Goal: Task Accomplishment & Management: Complete application form

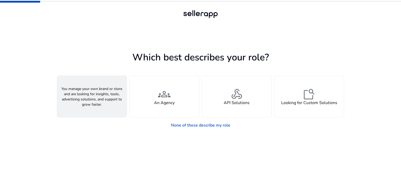
click at [79, 114] on div "person A Seller" at bounding box center [91, 96] width 69 height 41
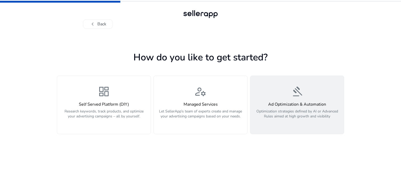
drag, startPoint x: 251, startPoint y: 117, endPoint x: 260, endPoint y: 124, distance: 10.6
click at [260, 124] on p "Optimization strategies defined by AI or Advanced Rules aimed at high growth an…" at bounding box center [296, 117] width 87 height 16
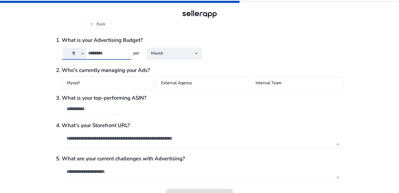
click at [109, 53] on input "number" at bounding box center [107, 53] width 39 height 6
click at [165, 55] on div "Month" at bounding box center [173, 53] width 44 height 6
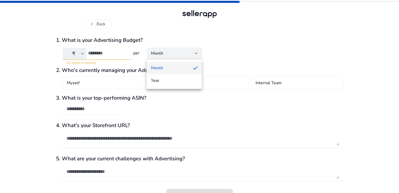
click at [165, 55] on div at bounding box center [199, 96] width 399 height 193
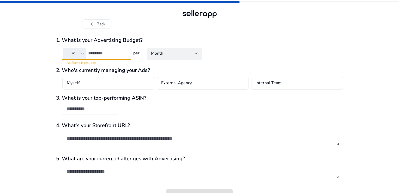
click at [119, 53] on input "number" at bounding box center [107, 53] width 39 height 6
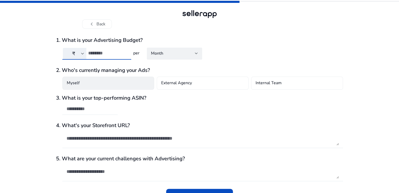
type input "*****"
click at [107, 85] on div "Myself" at bounding box center [108, 82] width 92 height 13
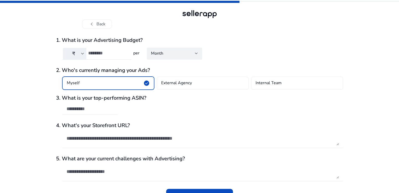
click at [107, 85] on div "Myself check_circle" at bounding box center [108, 82] width 92 height 13
click at [107, 112] on div at bounding box center [90, 108] width 47 height 11
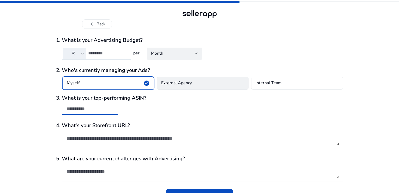
click at [173, 89] on div "External Agency" at bounding box center [203, 82] width 92 height 13
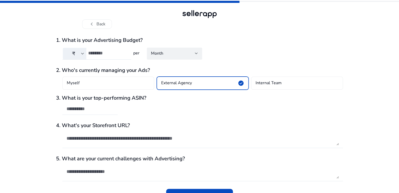
click at [106, 101] on div "3. What is your top-performing ASIN?" at bounding box center [199, 107] width 287 height 25
click at [105, 108] on input "text" at bounding box center [90, 109] width 47 height 6
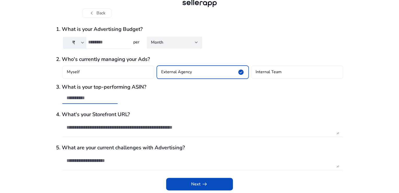
scroll to position [11, 0]
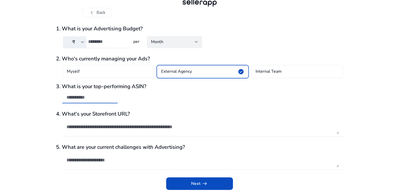
click at [92, 162] on textarea at bounding box center [203, 160] width 272 height 14
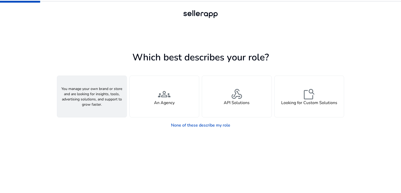
click at [83, 99] on div "person A Seller" at bounding box center [91, 96] width 69 height 41
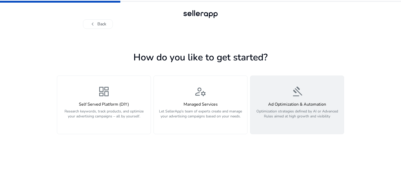
click at [282, 110] on p "Optimization strategies defined by AI or Advanced Rules aimed at high growth an…" at bounding box center [296, 117] width 87 height 16
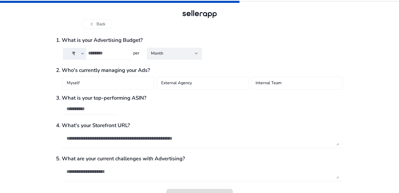
click at [111, 51] on input "number" at bounding box center [107, 53] width 39 height 6
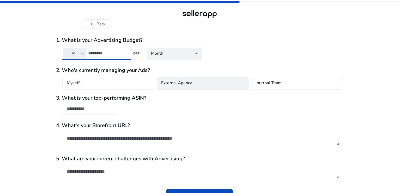
type input "*****"
click at [176, 86] on h4 "External Agency" at bounding box center [176, 83] width 31 height 6
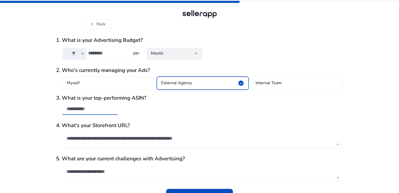
click at [94, 110] on input "text" at bounding box center [90, 109] width 47 height 6
click at [97, 138] on textarea at bounding box center [203, 138] width 272 height 14
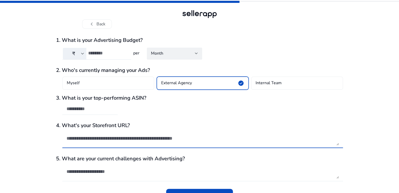
paste textarea "**********"
type textarea "**********"
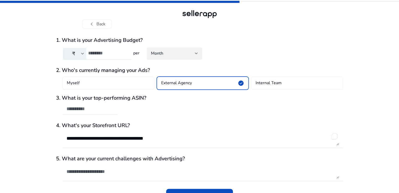
click at [98, 118] on div at bounding box center [89, 117] width 55 height 5
click at [100, 112] on div at bounding box center [90, 108] width 47 height 11
paste input "**********"
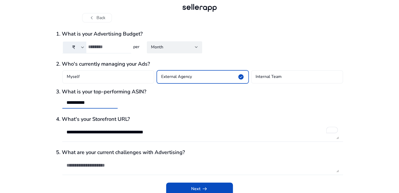
scroll to position [11, 0]
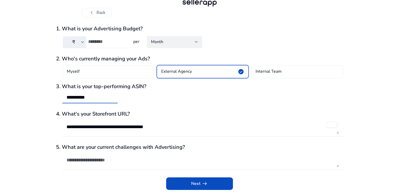
type input "**********"
click at [147, 164] on textarea at bounding box center [203, 160] width 272 height 14
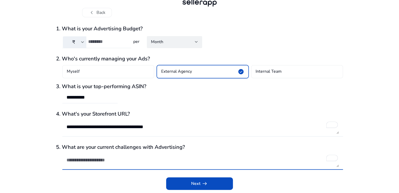
type textarea "*"
click at [69, 161] on textarea "**********" at bounding box center [203, 160] width 272 height 14
click at [211, 165] on textarea "**********" at bounding box center [203, 160] width 272 height 14
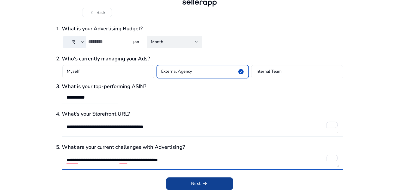
type textarea "**********"
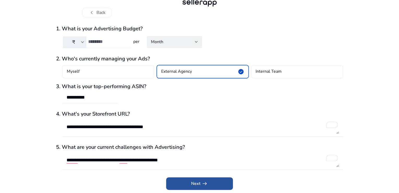
click at [205, 185] on span "arrow_right_alt" at bounding box center [205, 183] width 6 height 6
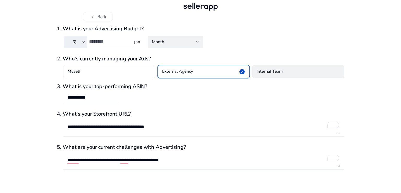
scroll to position [0, 0]
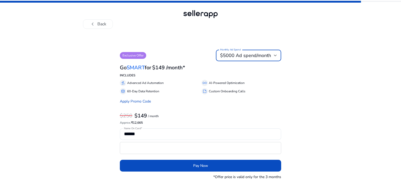
click at [251, 57] on span "$5000 Ad spend/month" at bounding box center [245, 55] width 51 height 6
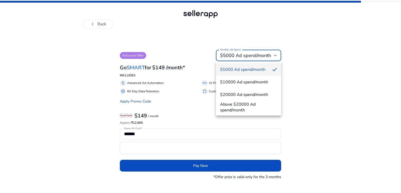
click at [251, 57] on div at bounding box center [200, 96] width 401 height 193
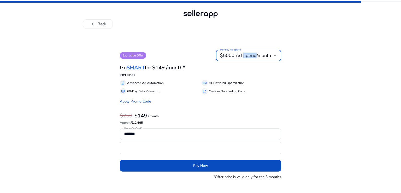
click at [251, 57] on span "$5000 Ad spend/month" at bounding box center [245, 55] width 51 height 6
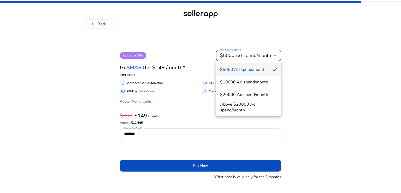
click at [251, 57] on div at bounding box center [200, 96] width 401 height 193
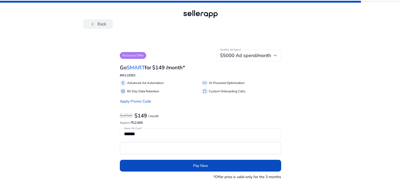
click at [100, 26] on button "chevron_left Back" at bounding box center [98, 23] width 30 height 9
click at [100, 25] on button "chevron_left Back" at bounding box center [98, 23] width 30 height 9
click at [103, 30] on div "Exclusive Offer Monthly Ad Spend $5000 Ad spend/month Go SMART for $149 /month*…" at bounding box center [200, 111] width 287 height 164
click at [229, 177] on p "*Offer price is valid only for the 3 months" at bounding box center [247, 176] width 68 height 5
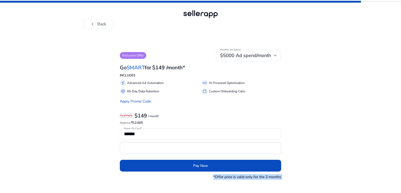
click at [229, 177] on p "*Offer price is valid only for the 3 months" at bounding box center [247, 176] width 68 height 5
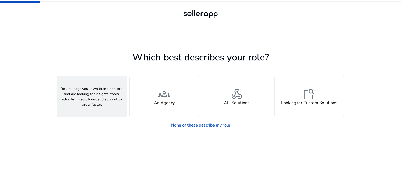
click at [100, 113] on div "person A Seller" at bounding box center [91, 96] width 69 height 41
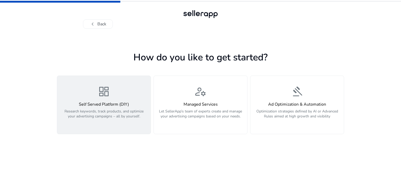
click at [93, 103] on h4 "Self Served Platform (DIY)" at bounding box center [103, 104] width 87 height 5
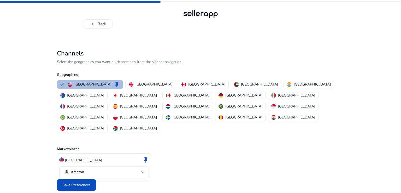
click at [245, 90] on div "[GEOGRAPHIC_DATA] keep [GEOGRAPHIC_DATA] [GEOGRAPHIC_DATA] [GEOGRAPHIC_DATA] [G…" at bounding box center [199, 106] width 289 height 55
click at [293, 87] on p "[GEOGRAPHIC_DATA]" at bounding box center [311, 83] width 37 height 5
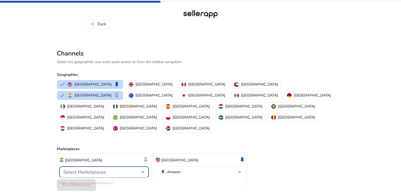
click at [128, 169] on div "Select Marketplaces" at bounding box center [102, 172] width 78 height 6
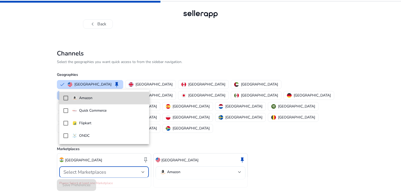
click at [98, 101] on mat-option "Amazon" at bounding box center [104, 98] width 90 height 13
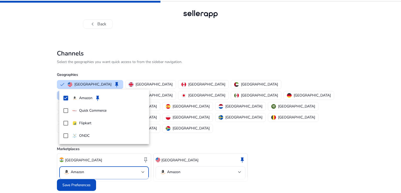
click at [154, 167] on div at bounding box center [200, 96] width 401 height 193
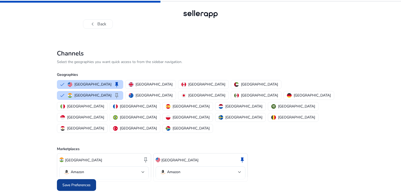
click at [76, 178] on span at bounding box center [76, 184] width 39 height 13
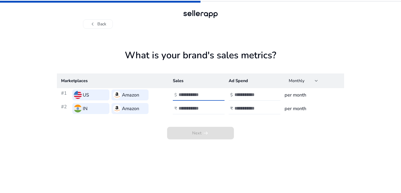
click at [180, 95] on input "number" at bounding box center [195, 95] width 35 height 6
click at [184, 104] on div at bounding box center [201, 108] width 47 height 11
click at [205, 95] on input "number" at bounding box center [195, 95] width 35 height 6
click at [205, 107] on input "number" at bounding box center [195, 108] width 35 height 6
click at [198, 92] on input "number" at bounding box center [195, 95] width 35 height 6
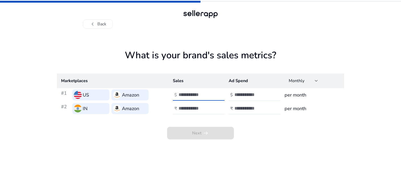
type input "*"
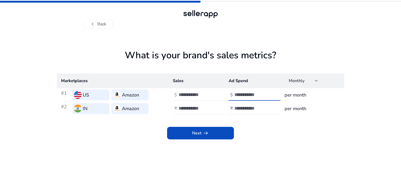
type input "***"
click at [202, 108] on input "number" at bounding box center [195, 108] width 35 height 6
type input "*****"
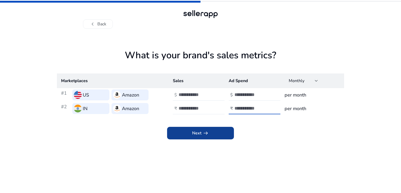
type input "*****"
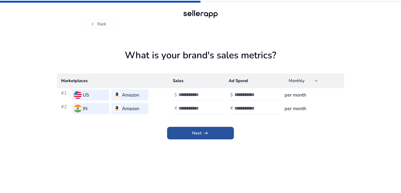
drag, startPoint x: 186, startPoint y: 129, endPoint x: 184, endPoint y: 113, distance: 16.1
click at [186, 129] on span at bounding box center [200, 133] width 67 height 13
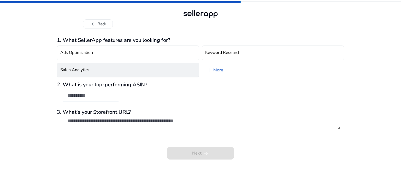
click at [98, 68] on button "Sales Analytics" at bounding box center [128, 70] width 142 height 15
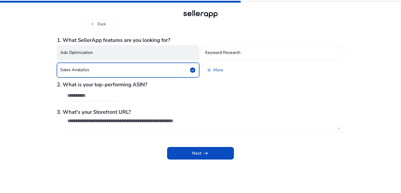
click at [104, 58] on button "Ads Optimization" at bounding box center [128, 52] width 142 height 15
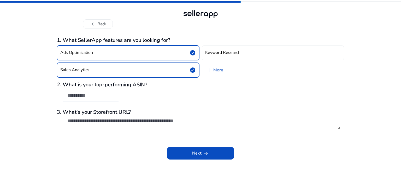
click at [106, 94] on input "text" at bounding box center [90, 95] width 47 height 6
click at [152, 51] on button "Ads Optimization check_circle" at bounding box center [128, 52] width 142 height 15
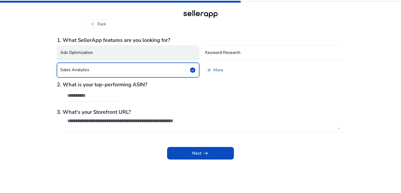
click at [152, 51] on button "Ads Optimization" at bounding box center [128, 52] width 142 height 15
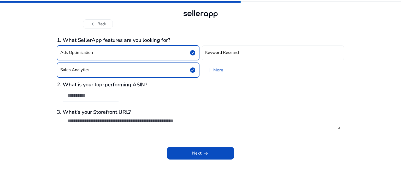
click at [121, 93] on div "2. What is your top-performing ASIN?" at bounding box center [200, 93] width 287 height 25
click at [106, 95] on input "text" at bounding box center [90, 95] width 47 height 6
paste input "**********"
type input "**********"
click at [93, 123] on textarea at bounding box center [203, 123] width 272 height 11
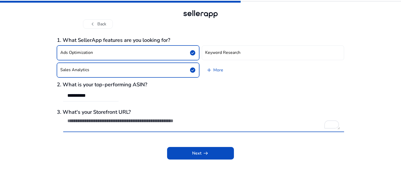
click at [118, 124] on textarea "To enrich screen reader interactions, please activate Accessibility in Grammarl…" at bounding box center [203, 123] width 272 height 11
paste textarea "**********"
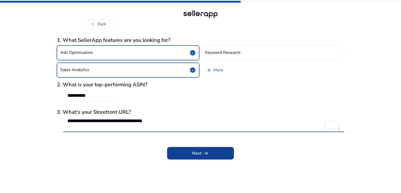
type textarea "**********"
click at [188, 152] on span at bounding box center [200, 153] width 67 height 13
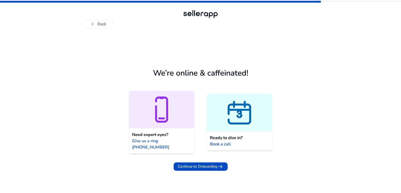
click at [181, 107] on icon at bounding box center [161, 109] width 65 height 31
click at [214, 163] on span "Continue to Onboarding" at bounding box center [197, 165] width 39 height 5
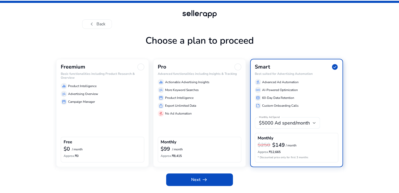
click at [92, 104] on p "Campaign Manager" at bounding box center [81, 101] width 27 height 5
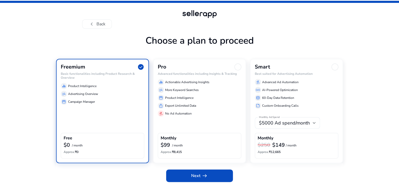
scroll to position [9, 0]
click at [218, 182] on span at bounding box center [199, 175] width 67 height 13
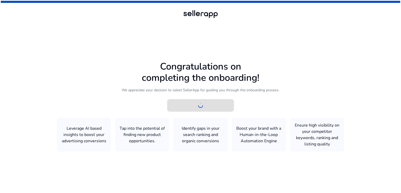
scroll to position [0, 0]
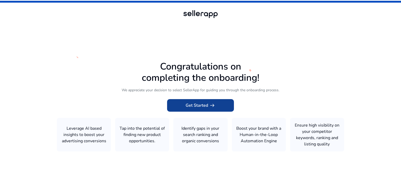
click at [213, 105] on span "arrow_right_alt" at bounding box center [212, 105] width 6 height 6
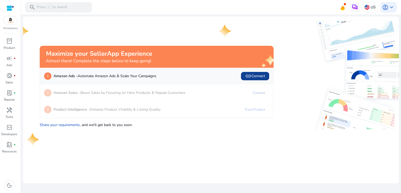
click at [254, 73] on span "link Connect" at bounding box center [255, 76] width 20 height 6
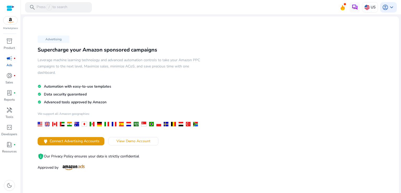
click at [67, 123] on div at bounding box center [119, 123] width 163 height 5
click at [68, 123] on div at bounding box center [69, 124] width 5 height 4
click at [75, 141] on span "Connect Advertising Accounts" at bounding box center [75, 140] width 50 height 5
click at [120, 142] on span "View Demo Account" at bounding box center [133, 140] width 34 height 5
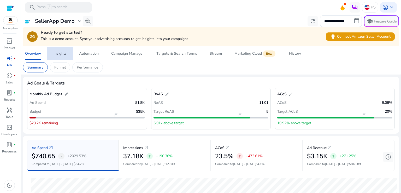
click at [63, 52] on div "Insights" at bounding box center [59, 54] width 13 height 4
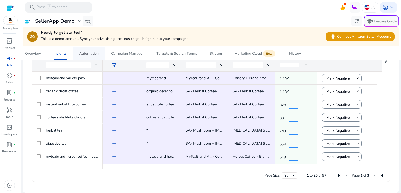
scroll to position [117, 0]
click at [96, 55] on div "Automation" at bounding box center [89, 54] width 20 height 4
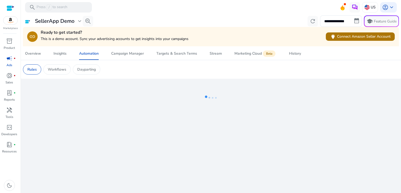
click at [344, 33] on span at bounding box center [360, 36] width 69 height 13
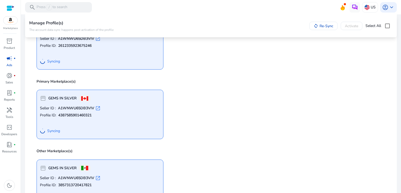
scroll to position [45, 0]
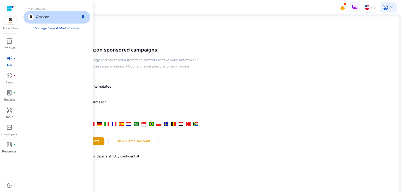
click at [7, 21] on img at bounding box center [10, 20] width 14 height 8
click at [39, 27] on link "Manage Geos & Marketplaces" at bounding box center [57, 27] width 53 height 9
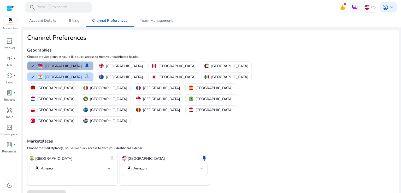
click at [31, 65] on button "United States keep" at bounding box center [60, 66] width 66 height 8
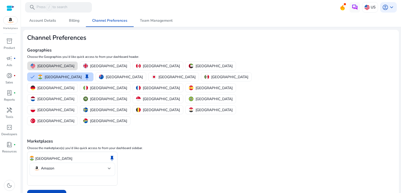
click at [89, 165] on mat-select-trigger "Amazon" at bounding box center [71, 168] width 74 height 6
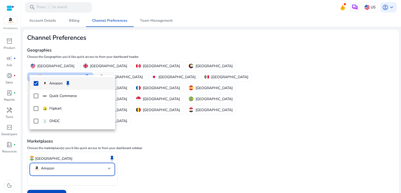
click at [89, 137] on div at bounding box center [200, 96] width 401 height 193
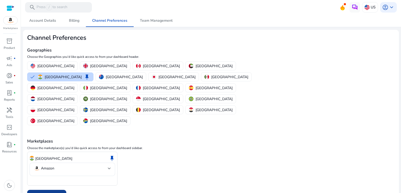
click at [50, 192] on span "Save Preferences" at bounding box center [47, 195] width 28 height 5
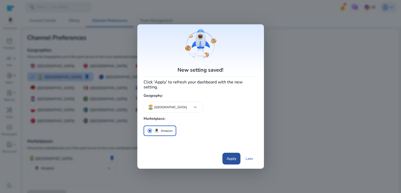
click at [225, 158] on span at bounding box center [231, 158] width 18 height 13
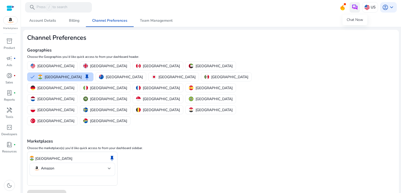
click at [353, 9] on img at bounding box center [354, 7] width 6 height 6
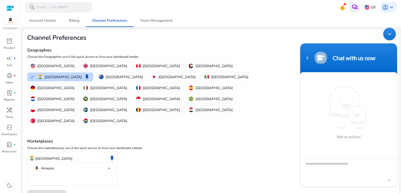
click at [353, 9] on img at bounding box center [354, 7] width 6 height 6
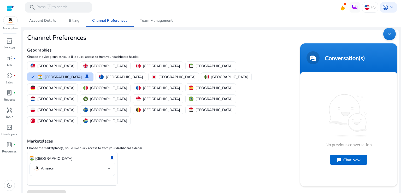
click at [383, 36] on body "Conversation(s) We're online! No previous conversation Chat Now Conversation(s)" at bounding box center [348, 107] width 102 height 164
click at [386, 33] on div "Minimize live chat window" at bounding box center [389, 33] width 13 height 13
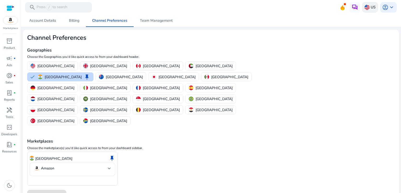
click at [369, 8] on div "US" at bounding box center [370, 7] width 16 height 10
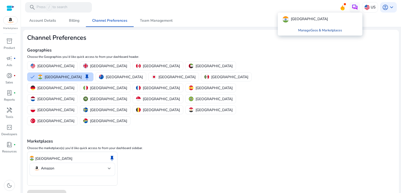
click at [319, 30] on link "Manage Geos & Marketplaces" at bounding box center [320, 30] width 52 height 9
click at [237, 43] on div "Geographies Choose the Geographies you'd like quick access to from your dashboa…" at bounding box center [149, 83] width 245 height 85
click at [12, 23] on img at bounding box center [10, 20] width 14 height 8
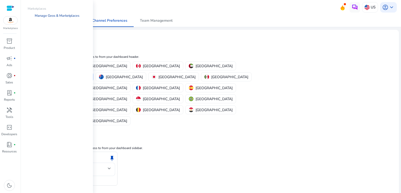
click at [56, 17] on link "Manage Geos & Marketplaces" at bounding box center [57, 15] width 53 height 9
drag, startPoint x: 63, startPoint y: 55, endPoint x: 64, endPoint y: 58, distance: 3.0
click at [63, 58] on div "Marketplaces Manage Geos & Marketplaces" at bounding box center [57, 96] width 72 height 193
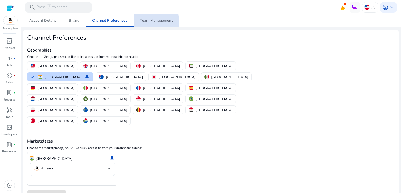
click at [146, 22] on span "Team Management" at bounding box center [156, 21] width 33 height 4
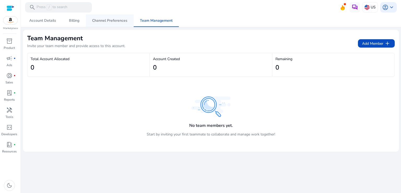
click at [122, 20] on span "Channel Preferences" at bounding box center [109, 21] width 35 height 4
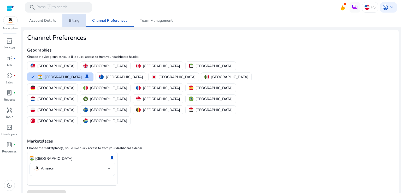
click at [71, 21] on span "Billing" at bounding box center [74, 21] width 10 height 4
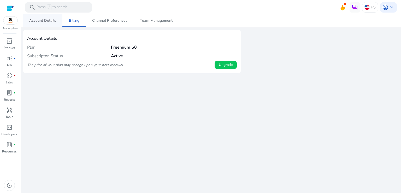
click at [43, 21] on span "Account Details" at bounding box center [42, 21] width 27 height 4
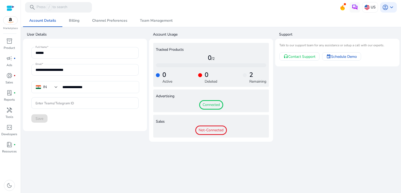
click at [210, 106] on span "Connected" at bounding box center [211, 104] width 24 height 9
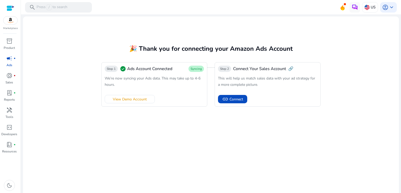
click at [196, 70] on span "Syncing" at bounding box center [195, 69] width 11 height 4
click at [119, 98] on span "View Demo Account" at bounding box center [130, 98] width 34 height 5
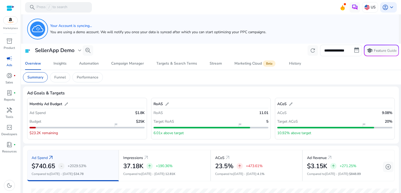
click at [284, 31] on div "Your Account is syncing... You are using a demo account. We will notify you onc…" at bounding box center [210, 29] width 367 height 21
click at [50, 29] on div "Your Account is syncing... You are using a demo account. We will notify you onc…" at bounding box center [158, 29] width 216 height 14
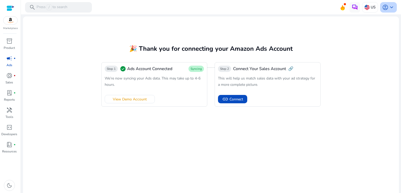
click at [382, 4] on span "account_circle" at bounding box center [385, 7] width 6 height 6
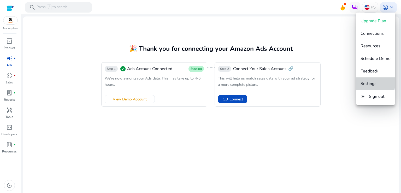
click at [368, 82] on span "Settings" at bounding box center [368, 84] width 16 height 6
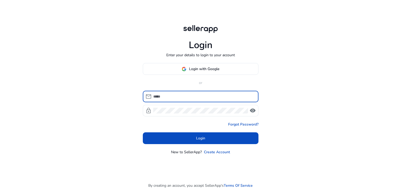
type input "**********"
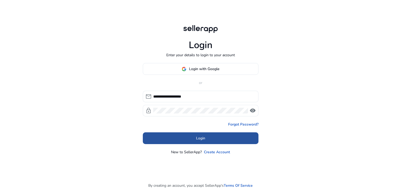
drag, startPoint x: 199, startPoint y: 140, endPoint x: 223, endPoint y: 81, distance: 64.1
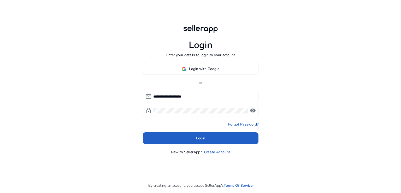
click at [199, 140] on span "Login" at bounding box center [200, 137] width 9 height 5
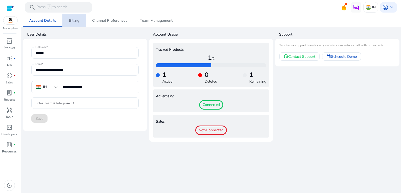
click at [64, 21] on link "Billing" at bounding box center [73, 20] width 23 height 13
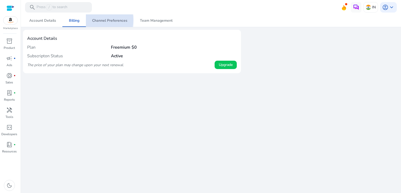
click at [95, 20] on span "Channel Preferences" at bounding box center [109, 21] width 35 height 4
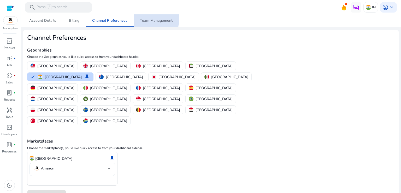
click at [153, 19] on span "Team Management" at bounding box center [156, 21] width 33 height 4
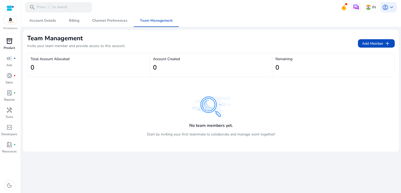
click at [11, 43] on span "inventory_2" at bounding box center [9, 41] width 6 height 6
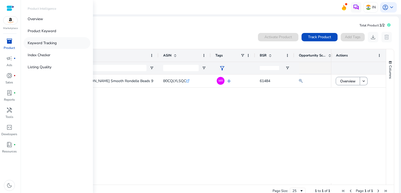
click at [28, 43] on p "Keyword Tracking" at bounding box center [42, 42] width 29 height 5
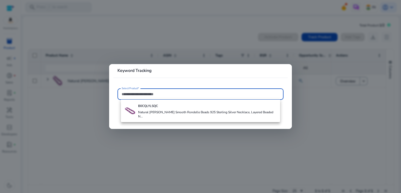
click at [163, 24] on div at bounding box center [200, 96] width 401 height 193
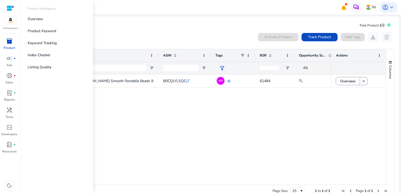
click at [14, 44] on div "inventory_2" at bounding box center [9, 41] width 15 height 8
click at [14, 57] on span "fiber_manual_record" at bounding box center [15, 58] width 2 height 2
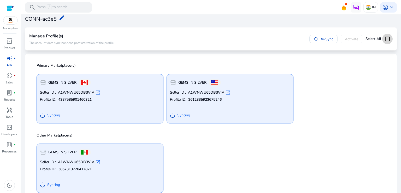
scroll to position [27, 0]
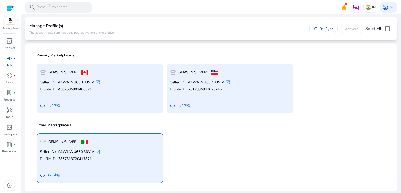
click at [64, 85] on div "Seller ID : A1WNWU65DB3VIV open_in_new Profile ID: 4387585901460321 Syncing" at bounding box center [100, 95] width 120 height 30
click at [98, 81] on span "open_in_new" at bounding box center [97, 82] width 5 height 5
drag, startPoint x: 91, startPoint y: 90, endPoint x: 59, endPoint y: 74, distance: 35.0
click at [59, 74] on b "GEMS IN SILVER" at bounding box center [62, 72] width 28 height 5
click at [83, 72] on span at bounding box center [84, 72] width 7 height 4
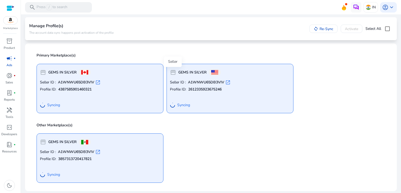
click at [171, 71] on span "storefront" at bounding box center [173, 72] width 6 height 6
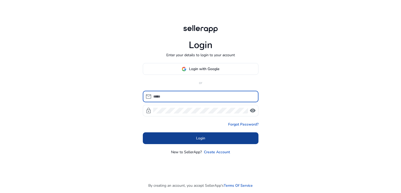
type input "**********"
click at [204, 134] on span at bounding box center [201, 138] width 116 height 13
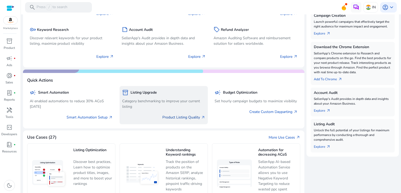
click at [168, 117] on link "Product Listing Quality arrow_outward" at bounding box center [183, 116] width 43 height 5
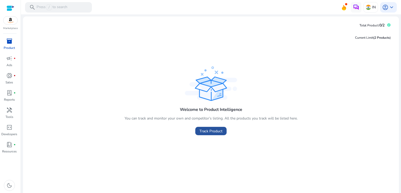
click at [214, 133] on span "Track Product" at bounding box center [210, 130] width 23 height 5
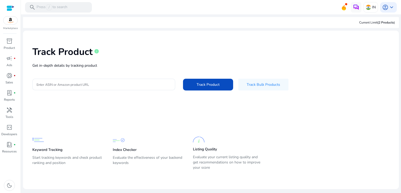
click at [122, 67] on p "Get in-depth details by tracking product" at bounding box center [210, 65] width 357 height 5
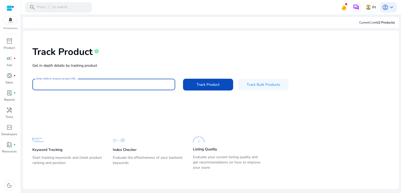
click at [117, 82] on input "Enter ASIN or Amazon product URL" at bounding box center [104, 84] width 134 height 6
paste input "**********"
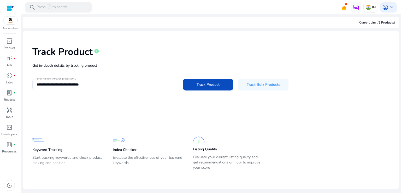
click at [130, 92] on div "**********" at bounding box center [210, 68] width 367 height 66
click at [131, 90] on div "**********" at bounding box center [210, 85] width 357 height 12
click at [131, 89] on div "**********" at bounding box center [104, 84] width 134 height 11
click at [132, 86] on input "**********" at bounding box center [104, 84] width 134 height 6
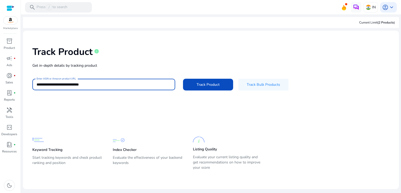
click at [132, 86] on input "**********" at bounding box center [104, 84] width 134 height 6
paste input
type input "**********"
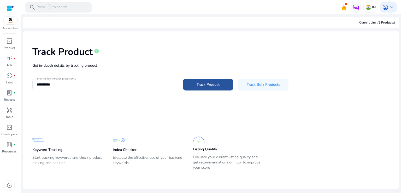
click at [200, 84] on span "Track Product" at bounding box center [207, 84] width 23 height 5
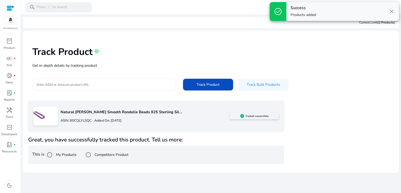
click at [74, 153] on label "My Products" at bounding box center [66, 154] width 22 height 5
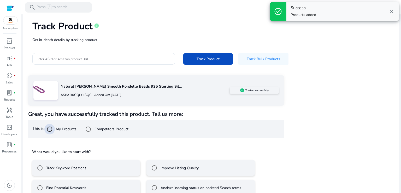
scroll to position [35, 0]
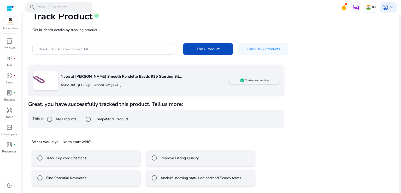
click at [92, 160] on mat-radio-button "Track Keyword Positions" at bounding box center [86, 158] width 108 height 16
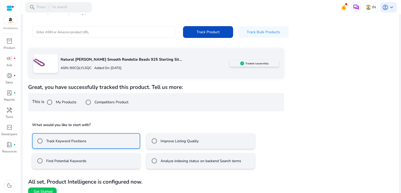
scroll to position [59, 0]
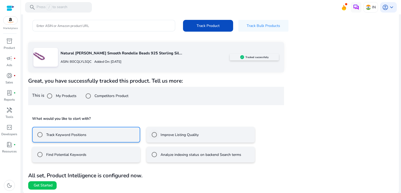
click at [181, 137] on div "Improve Listing Quality" at bounding box center [174, 134] width 50 height 10
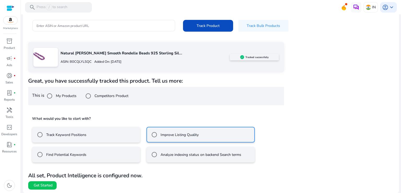
click at [70, 139] on div "Track Keyword Positions" at bounding box center [61, 134] width 52 height 10
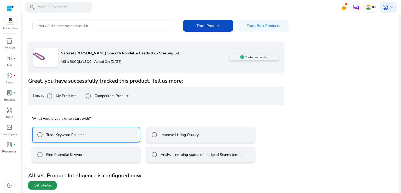
click at [46, 183] on span "Get Started" at bounding box center [43, 184] width 19 height 5
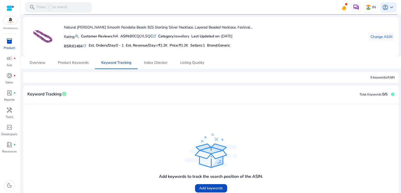
scroll to position [49, 0]
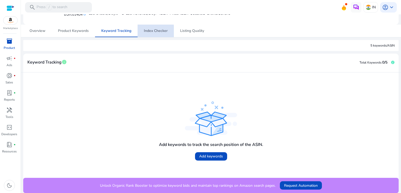
click at [148, 31] on span "Index Checker" at bounding box center [156, 31] width 24 height 4
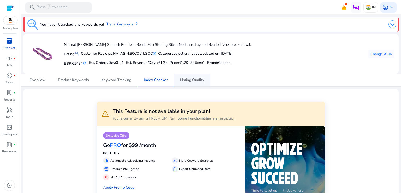
click at [205, 86] on nav "Overview Product Keywords Keyword Tracking Index Checker Listing Quality" at bounding box center [211, 80] width 380 height 13
click at [197, 81] on span "Listing Quality" at bounding box center [192, 80] width 24 height 4
click at [183, 82] on span "Listing Quality" at bounding box center [192, 80] width 24 height 4
click at [91, 83] on link "Product Keywords" at bounding box center [73, 80] width 43 height 13
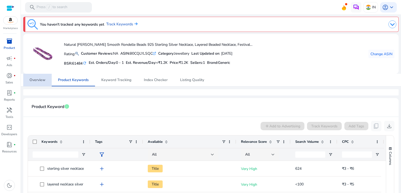
click at [32, 81] on span "Overview" at bounding box center [37, 80] width 16 height 4
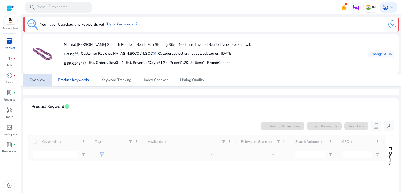
click at [39, 85] on span "Overview" at bounding box center [37, 80] width 16 height 13
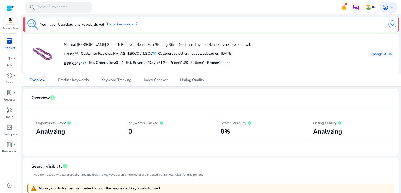
click at [13, 45] on div "inventory_2" at bounding box center [9, 41] width 15 height 8
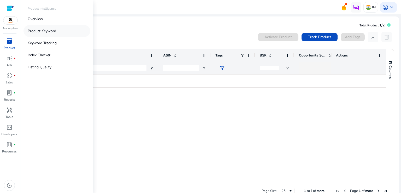
click at [61, 32] on link "Product Keyword" at bounding box center [56, 31] width 67 height 12
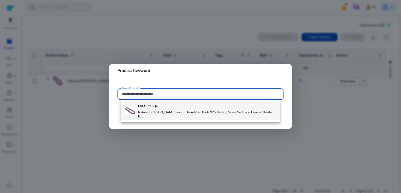
click at [172, 106] on h4 "B0CQLYLSQC" at bounding box center [207, 106] width 138 height 4
type input "**********"
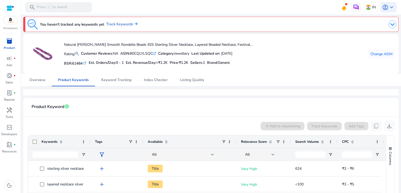
click at [147, 53] on div "ASIN: B0CQLYLSQC .st0{fill:#2c8af8}" at bounding box center [138, 53] width 36 height 5
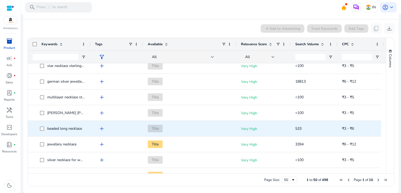
scroll to position [470, 0]
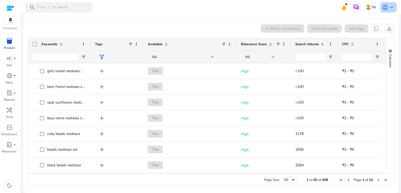
click at [388, 10] on span "keyboard_arrow_down" at bounding box center [391, 7] width 6 height 6
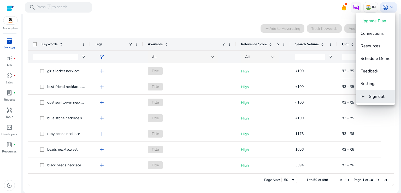
click at [383, 99] on button "logout Sign out" at bounding box center [375, 96] width 38 height 13
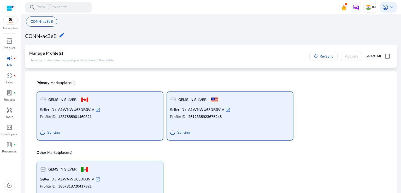
click at [45, 21] on p "CONN-ac3e8" at bounding box center [42, 21] width 22 height 5
